Goal: Information Seeking & Learning: Learn about a topic

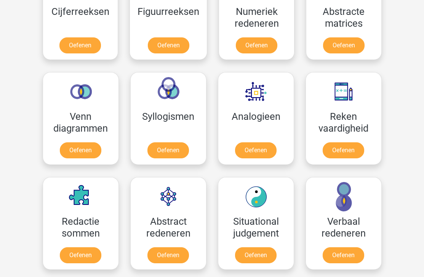
scroll to position [390, 0]
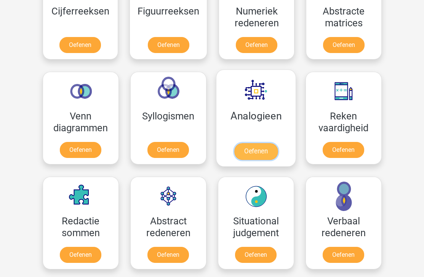
click at [252, 150] on link "Oefenen" at bounding box center [255, 151] width 43 height 17
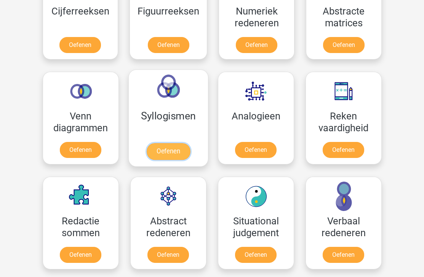
click at [163, 152] on link "Oefenen" at bounding box center [167, 151] width 43 height 17
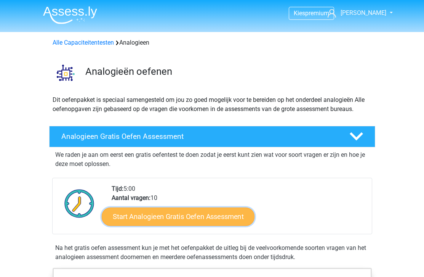
click at [183, 214] on link "Start Analogieen Gratis Oefen Assessment" at bounding box center [178, 216] width 153 height 18
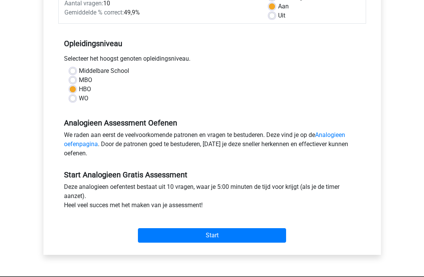
scroll to position [134, 0]
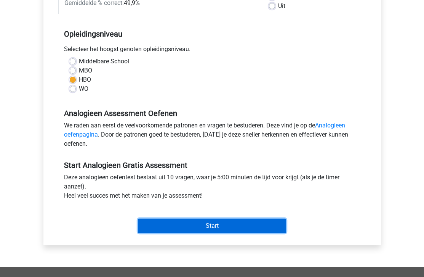
click at [213, 227] on input "Start" at bounding box center [212, 225] width 148 height 14
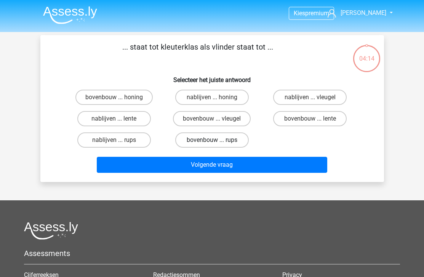
click at [193, 138] on label "bovenbouw ... rups" at bounding box center [212, 139] width 74 height 15
click at [212, 140] on input "bovenbouw ... rups" at bounding box center [214, 142] width 5 height 5
radio input "true"
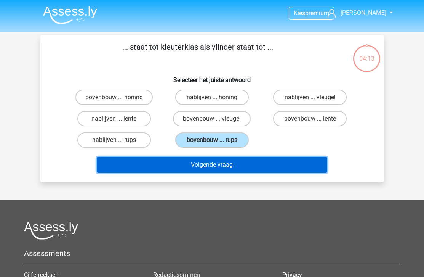
click at [200, 168] on button "Volgende vraag" at bounding box center [212, 165] width 230 height 16
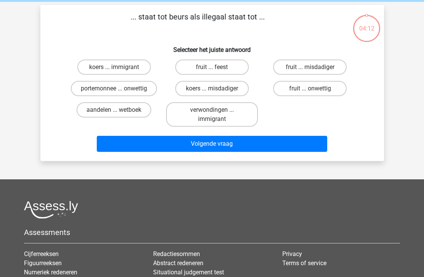
scroll to position [35, 0]
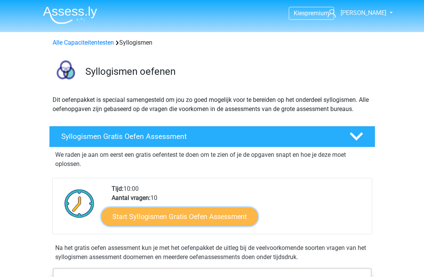
click at [185, 217] on link "Start Syllogismen Gratis Oefen Assessment" at bounding box center [179, 216] width 157 height 18
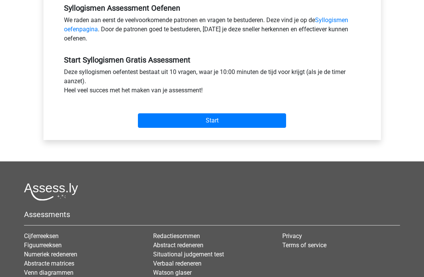
scroll to position [236, 0]
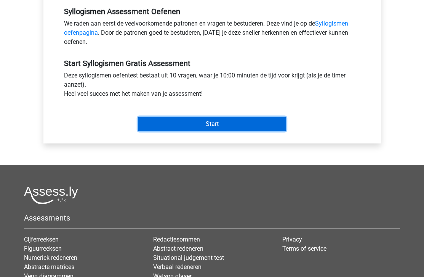
click at [192, 124] on input "Start" at bounding box center [212, 124] width 148 height 14
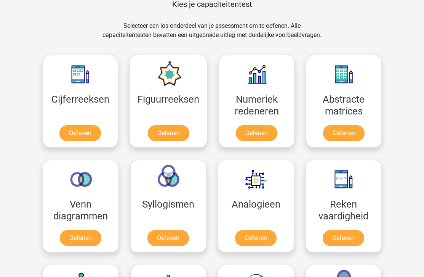
scroll to position [303, 0]
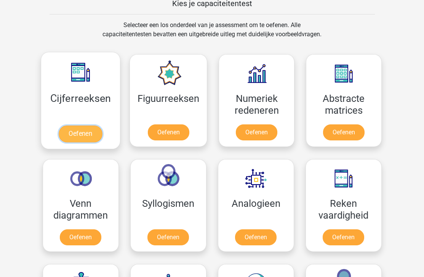
click at [86, 130] on link "Oefenen" at bounding box center [80, 133] width 43 height 17
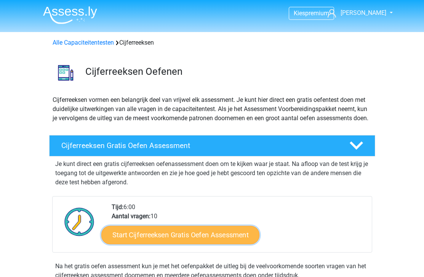
click at [141, 242] on link "Start Cijferreeksen Gratis Oefen Assessment" at bounding box center [180, 234] width 158 height 18
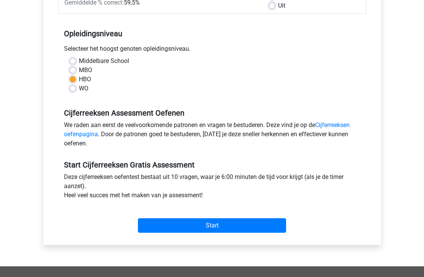
scroll to position [110, 0]
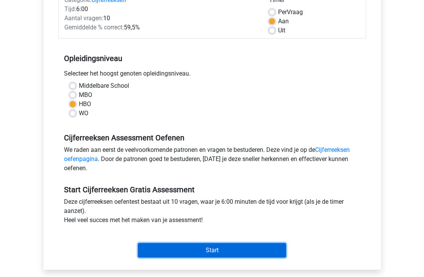
click at [168, 246] on input "Start" at bounding box center [212, 250] width 148 height 14
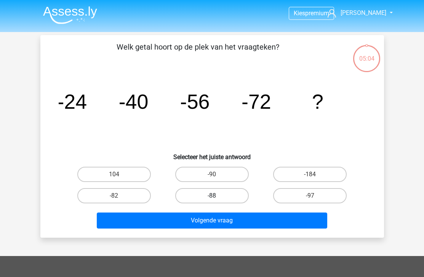
click at [221, 196] on label "-88" at bounding box center [212, 195] width 74 height 15
click at [217, 196] on input "-88" at bounding box center [214, 197] width 5 height 5
radio input "true"
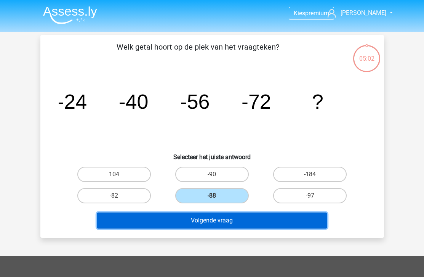
click at [220, 224] on button "Volgende vraag" at bounding box center [212, 220] width 230 height 16
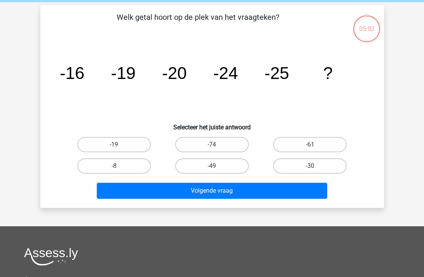
scroll to position [35, 0]
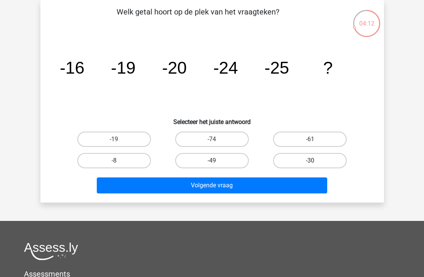
click at [298, 160] on label "-30" at bounding box center [310, 160] width 74 height 15
click at [310, 160] on input "-30" at bounding box center [312, 162] width 5 height 5
radio input "true"
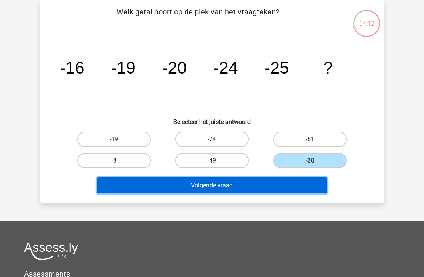
click at [271, 182] on button "Volgende vraag" at bounding box center [212, 185] width 230 height 16
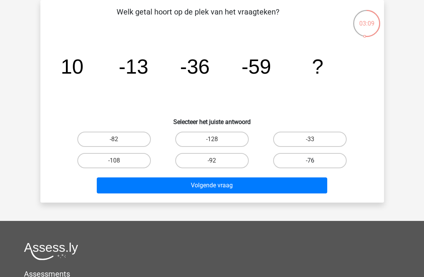
click at [309, 159] on label "-76" at bounding box center [310, 160] width 74 height 15
click at [310, 160] on input "-76" at bounding box center [312, 162] width 5 height 5
radio input "true"
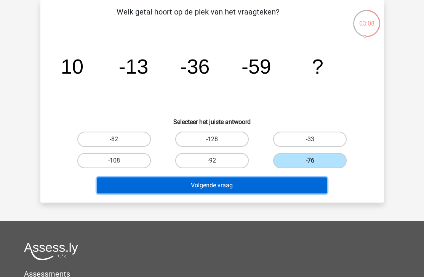
click at [262, 189] on button "Volgende vraag" at bounding box center [212, 185] width 230 height 16
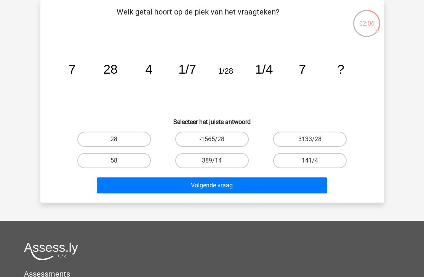
click at [115, 136] on label "28" at bounding box center [114, 138] width 74 height 15
click at [115, 139] on input "28" at bounding box center [116, 141] width 5 height 5
radio input "true"
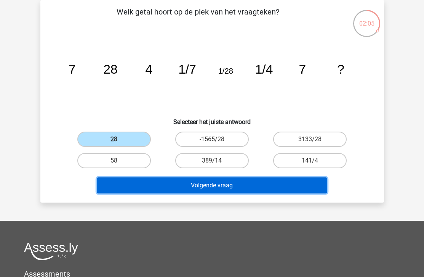
click at [143, 178] on button "Volgende vraag" at bounding box center [212, 185] width 230 height 16
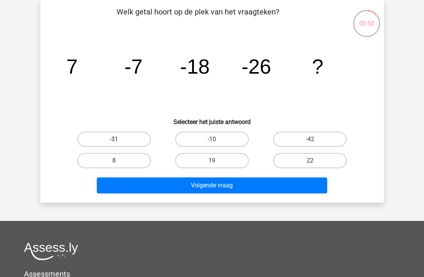
click at [104, 137] on label "-31" at bounding box center [114, 138] width 74 height 15
click at [114, 139] on input "-31" at bounding box center [116, 141] width 5 height 5
radio input "true"
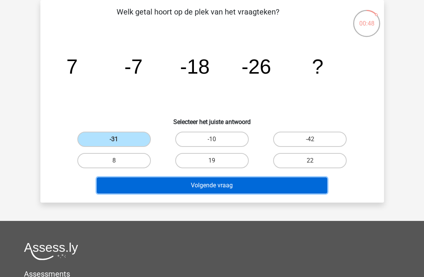
click at [162, 187] on button "Volgende vraag" at bounding box center [212, 185] width 230 height 16
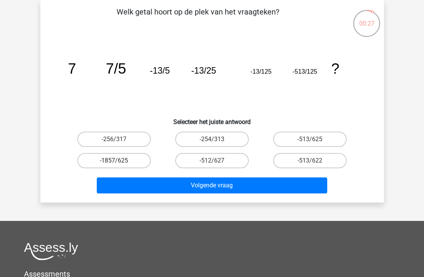
click at [123, 157] on label "-1857/625" at bounding box center [114, 160] width 74 height 15
click at [119, 160] on input "-1857/625" at bounding box center [116, 162] width 5 height 5
radio input "true"
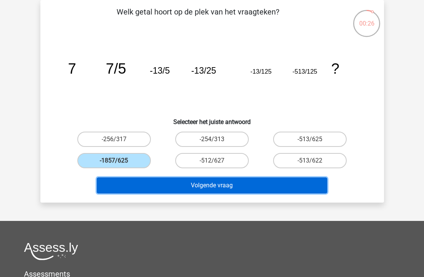
click at [142, 187] on button "Volgende vraag" at bounding box center [212, 185] width 230 height 16
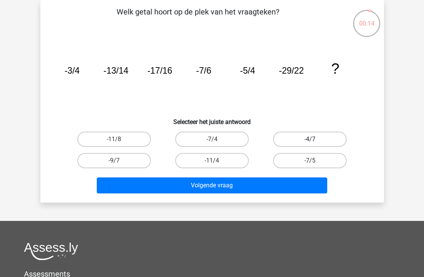
click at [312, 136] on label "-4/7" at bounding box center [310, 138] width 74 height 15
click at [312, 139] on input "-4/7" at bounding box center [312, 141] width 5 height 5
radio input "true"
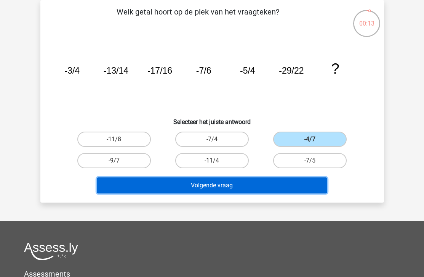
click at [275, 181] on button "Volgende vraag" at bounding box center [212, 185] width 230 height 16
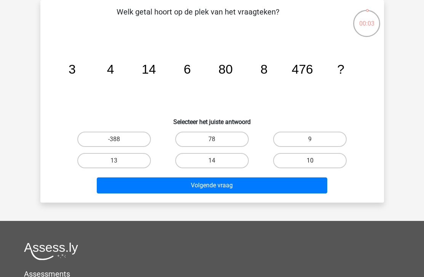
click at [334, 160] on label "10" at bounding box center [310, 160] width 74 height 15
click at [315, 160] on input "10" at bounding box center [312, 162] width 5 height 5
radio input "true"
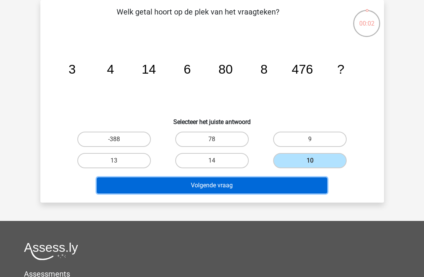
click at [304, 186] on button "Volgende vraag" at bounding box center [212, 185] width 230 height 16
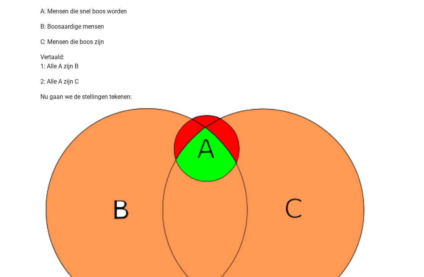
scroll to position [1075, 0]
